Goal: Use online tool/utility: Utilize a website feature to perform a specific function

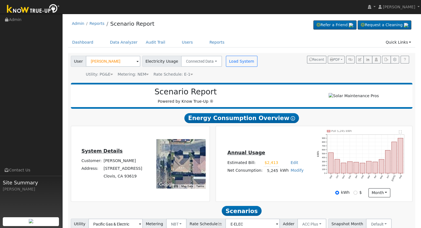
scroll to position [138, 0]
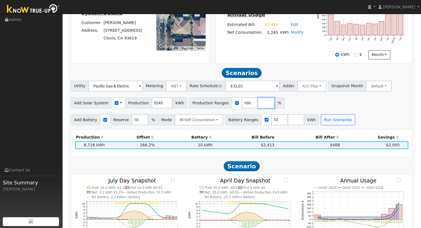
click at [258, 104] on input "number" at bounding box center [266, 103] width 17 height 11
type input "168.160152526"
click at [337, 119] on button "Run Scenarios" at bounding box center [338, 120] width 34 height 11
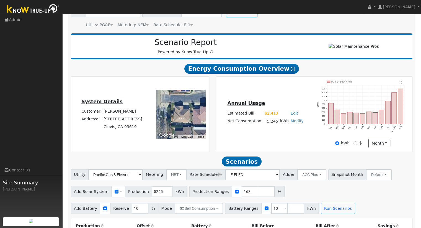
scroll to position [0, 0]
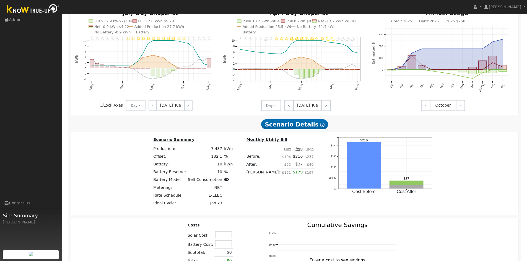
scroll to position [415, 0]
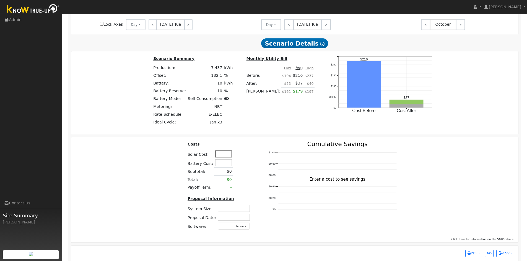
click at [223, 158] on input "text" at bounding box center [223, 154] width 17 height 7
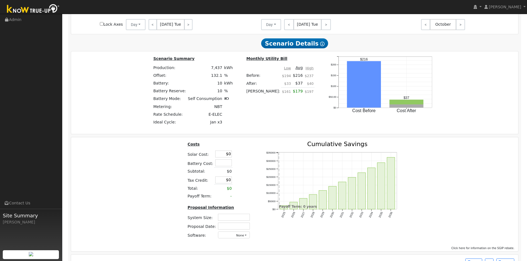
type input "$"
type input "$29,850"
type input "$8,955"
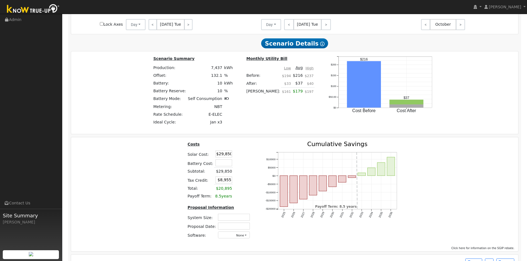
click at [126, 186] on div "Costs Solar Cost: $29,850 Battery Cost: Subtotal: $29,850 Tax Credit: $8,955 To…" at bounding box center [294, 192] width 451 height 102
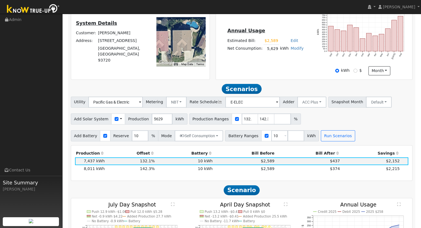
scroll to position [194, 0]
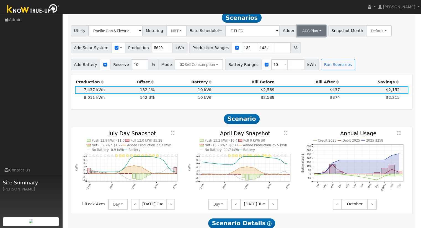
click at [297, 34] on button "ACC Plus" at bounding box center [311, 30] width 29 height 11
click at [301, 60] on link "SB-535" at bounding box center [305, 59] width 38 height 8
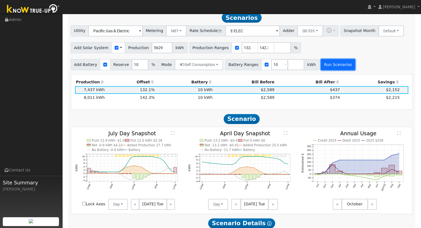
click at [321, 64] on button "Run Scenarios" at bounding box center [338, 64] width 34 height 11
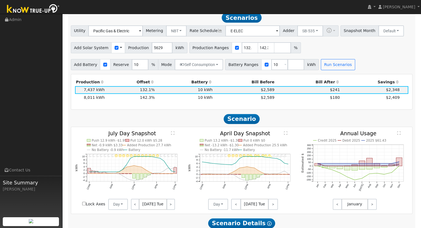
scroll to position [191, 0]
